Goal: Find specific page/section: Find specific page/section

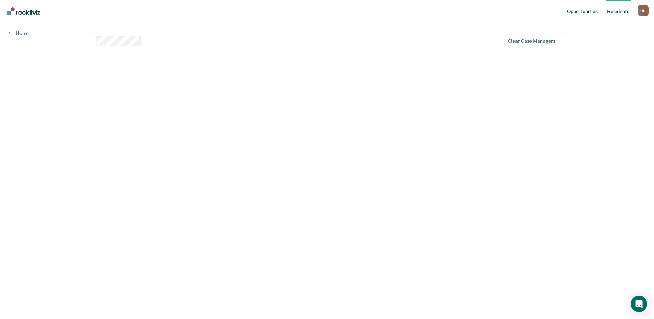
click at [576, 16] on link "Opportunities" at bounding box center [582, 11] width 33 height 22
click at [615, 13] on link "Resident s" at bounding box center [613, 11] width 25 height 22
click at [154, 40] on div at bounding box center [324, 41] width 360 height 8
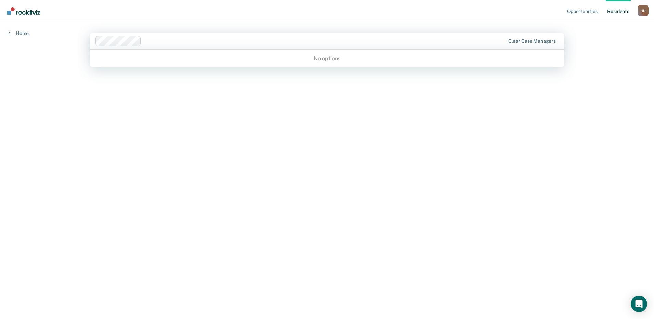
click at [516, 117] on main "0 results available. Use Up and Down to choose options, press Enter to select t…" at bounding box center [327, 162] width 490 height 280
